Goal: Task Accomplishment & Management: Use online tool/utility

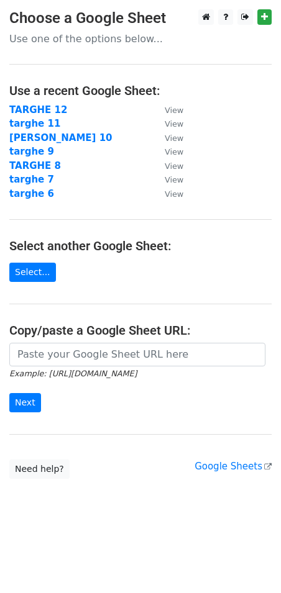
click at [33, 282] on main "Choose a Google Sheet Use one of the options below... Use a recent Google Sheet…" at bounding box center [140, 243] width 281 height 469
click at [44, 268] on link "Select..." at bounding box center [32, 272] width 47 height 19
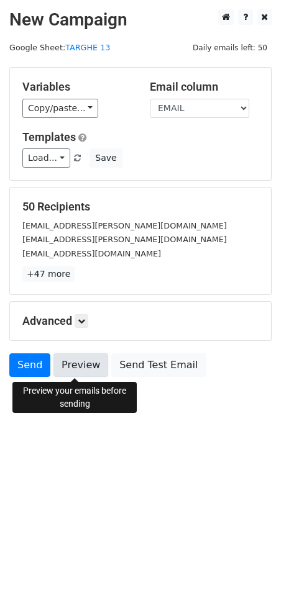
click at [76, 369] on link "Preview" at bounding box center [80, 365] width 55 height 24
click at [81, 363] on link "Preview" at bounding box center [80, 365] width 55 height 24
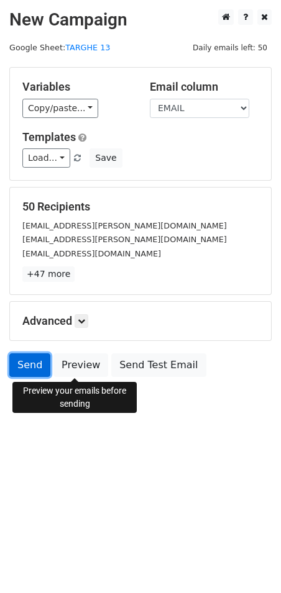
click at [32, 369] on link "Send" at bounding box center [29, 365] width 41 height 24
